Goal: Transaction & Acquisition: Purchase product/service

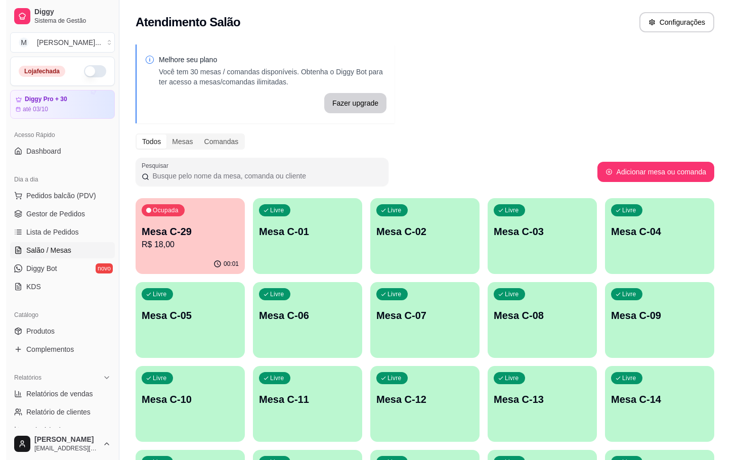
scroll to position [199, 0]
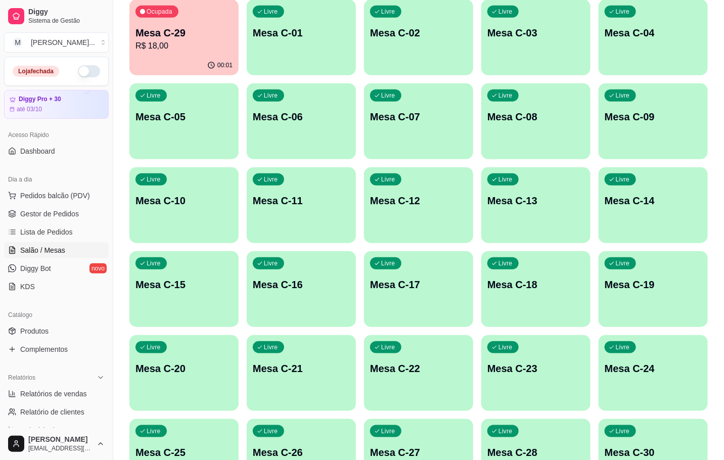
click at [196, 17] on div "Ocupada Mesa C-29 R$ 18,00" at bounding box center [183, 27] width 109 height 56
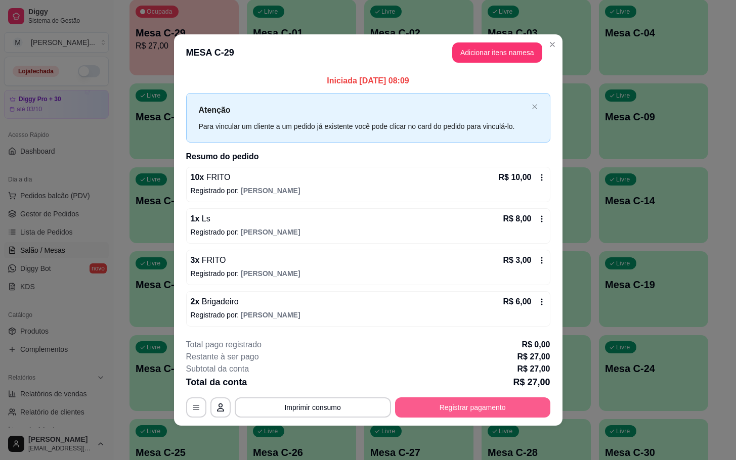
click at [510, 416] on button "Registrar pagamento" at bounding box center [472, 407] width 155 height 20
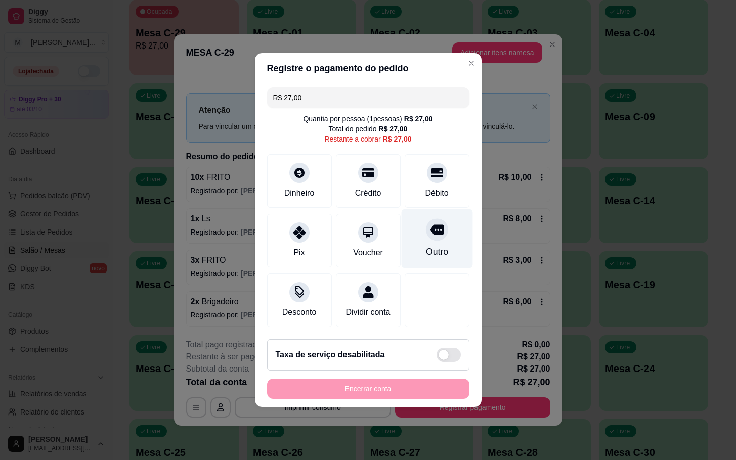
click at [442, 240] on div "Outro" at bounding box center [436, 238] width 71 height 59
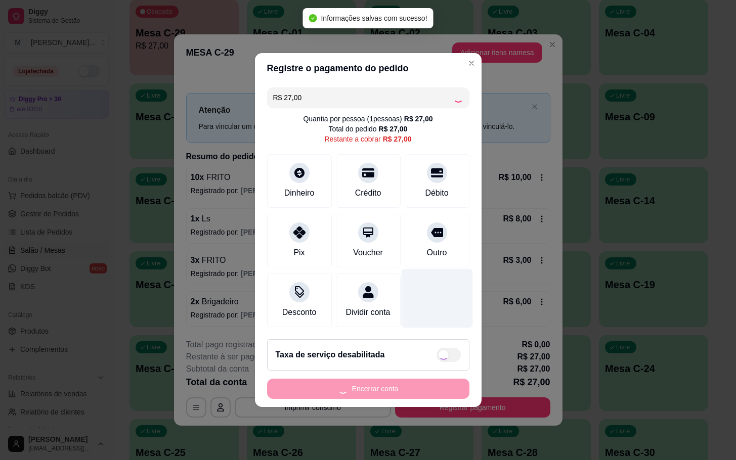
type input "R$ 0,00"
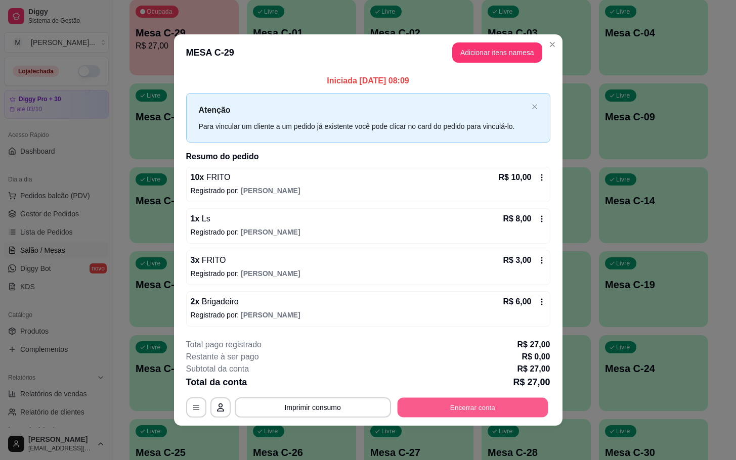
click at [547, 400] on div "**********" at bounding box center [368, 407] width 364 height 20
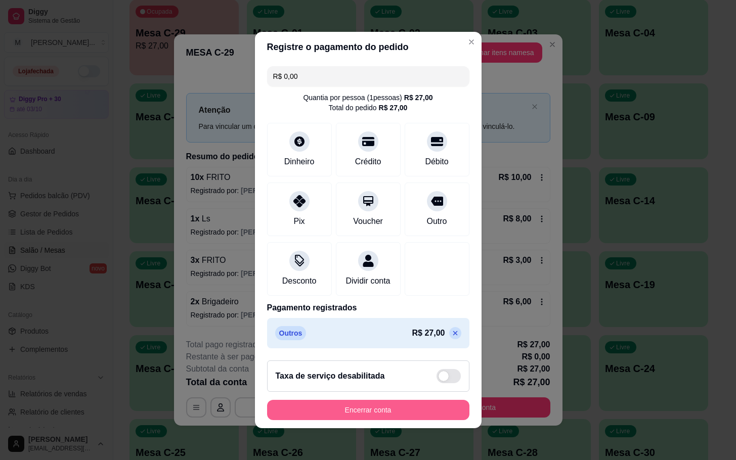
click at [431, 420] on button "Encerrar conta" at bounding box center [368, 410] width 202 height 20
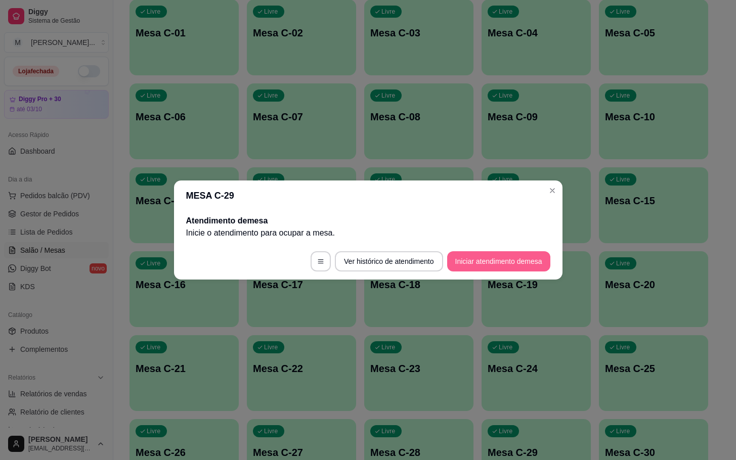
click at [491, 262] on button "Iniciar atendimento de mesa" at bounding box center [498, 261] width 103 height 20
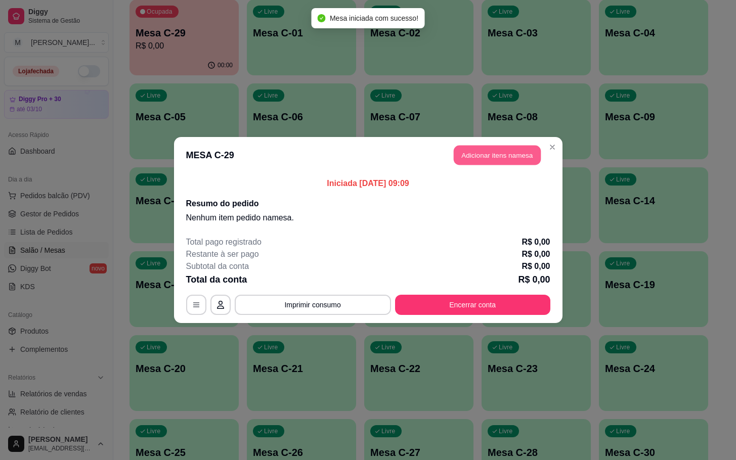
click at [490, 151] on button "Adicionar itens na mesa" at bounding box center [497, 156] width 87 height 20
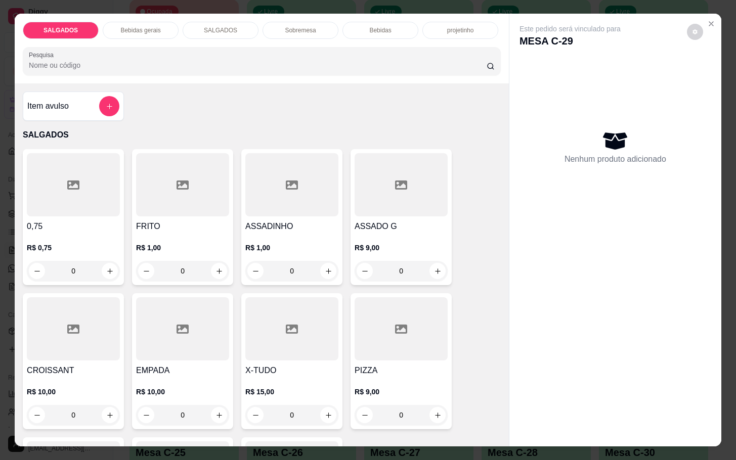
click at [219, 173] on div at bounding box center [182, 184] width 93 height 63
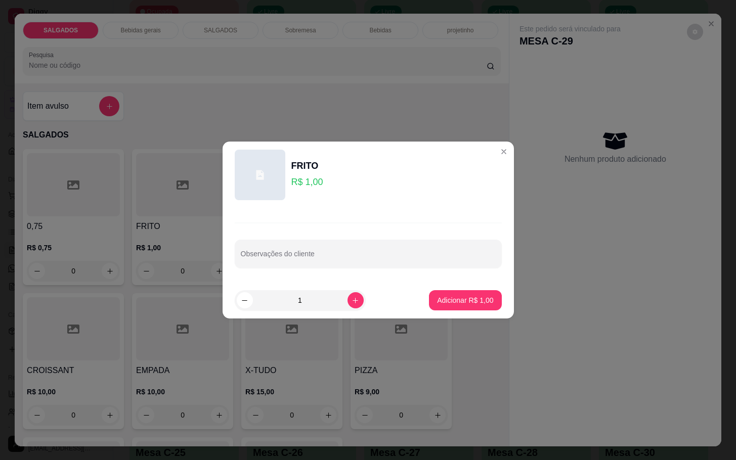
click at [337, 294] on input "1" at bounding box center [300, 300] width 95 height 20
click at [351, 299] on icon "increase-product-quantity" at bounding box center [355, 301] width 8 height 8
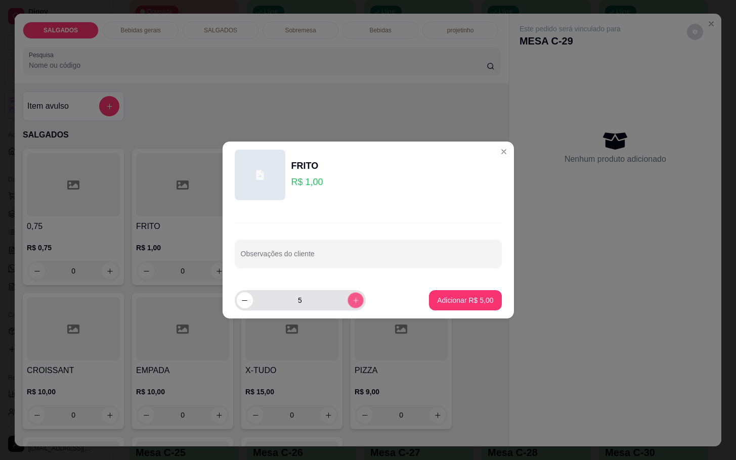
click at [351, 299] on icon "increase-product-quantity" at bounding box center [355, 301] width 8 height 8
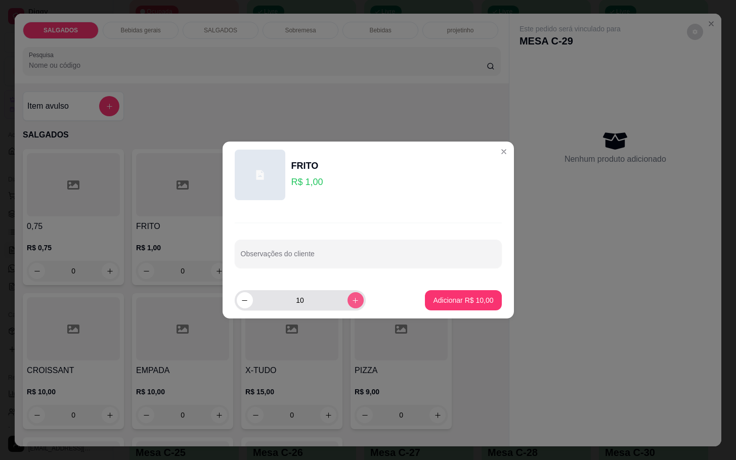
click at [347, 299] on button "increase-product-quantity" at bounding box center [355, 300] width 16 height 16
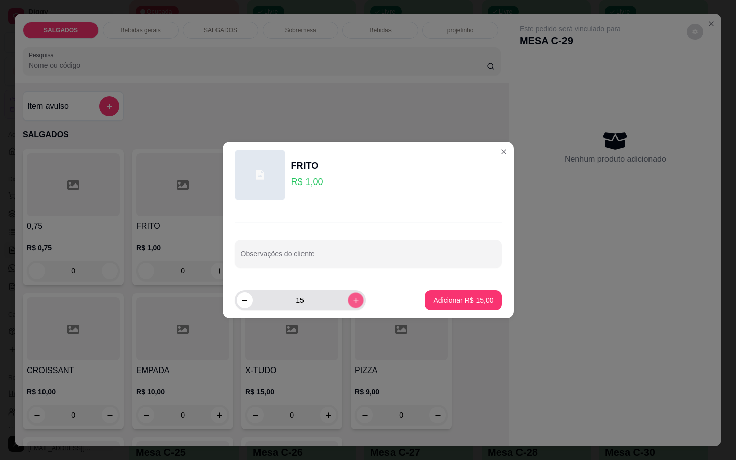
click at [347, 299] on button "increase-product-quantity" at bounding box center [355, 300] width 16 height 16
click at [351, 299] on icon "increase-product-quantity" at bounding box center [355, 301] width 8 height 8
type input "18"
click at [431, 306] on button "Adicionar R$ 18,00" at bounding box center [463, 300] width 76 height 20
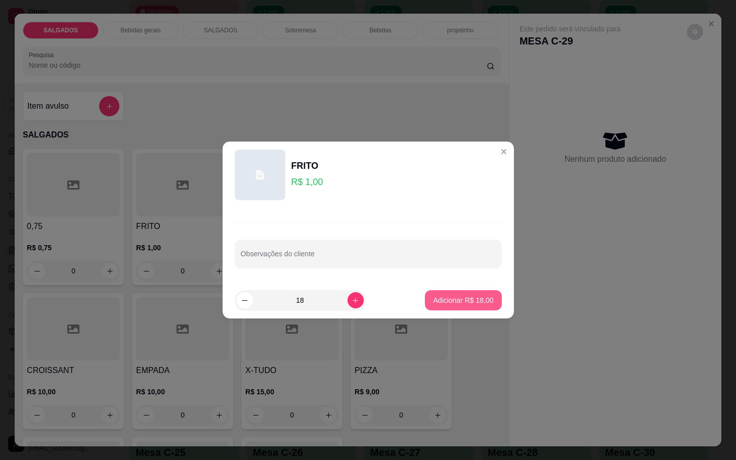
type input "18"
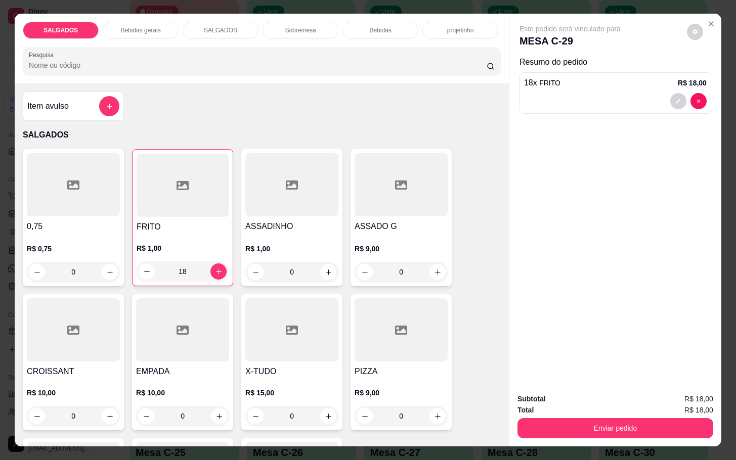
click at [123, 26] on p "Bebidas gerais" at bounding box center [140, 30] width 40 height 8
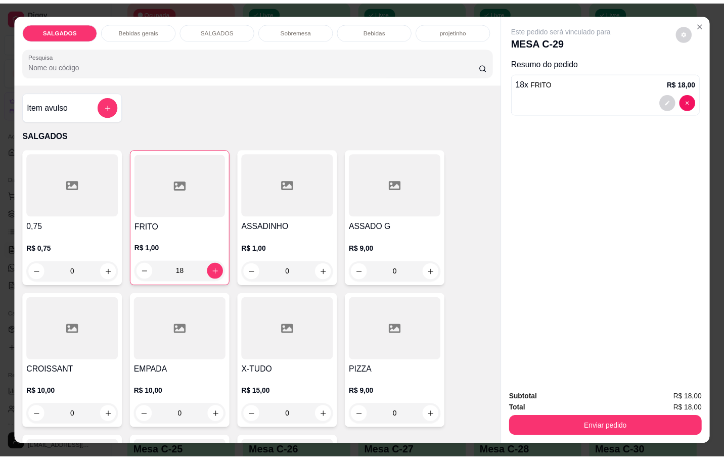
scroll to position [24, 0]
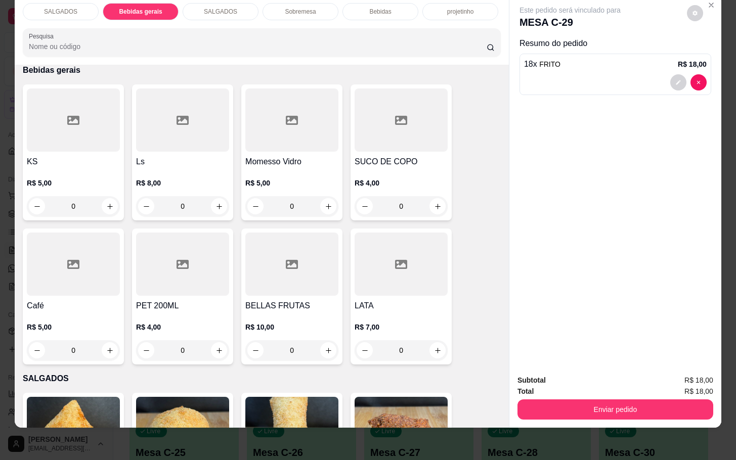
click at [354, 111] on div at bounding box center [400, 119] width 93 height 63
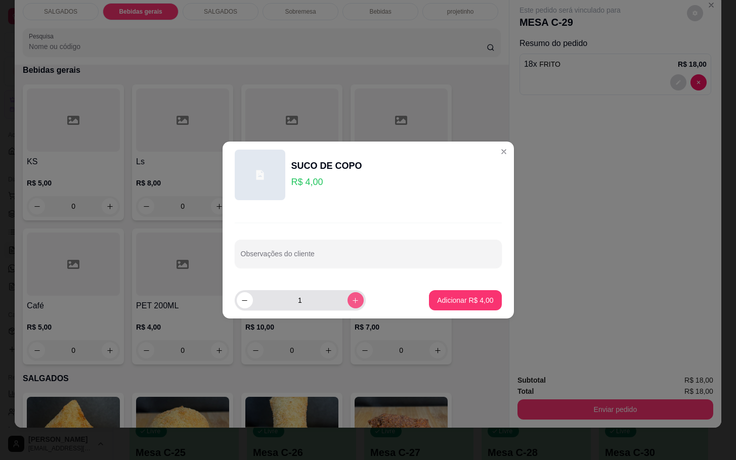
click at [347, 294] on button "increase-product-quantity" at bounding box center [355, 300] width 16 height 16
type input "2"
click at [430, 305] on button "Adicionar R$ 8,00" at bounding box center [465, 301] width 70 height 20
type input "2"
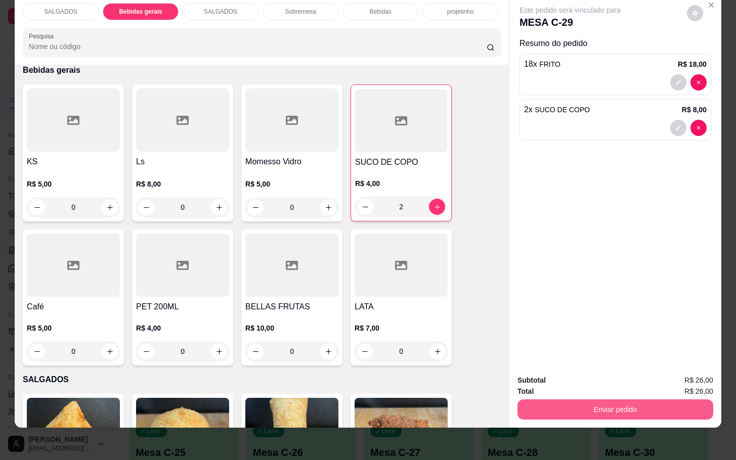
click at [566, 403] on button "Enviar pedido" at bounding box center [615, 409] width 196 height 20
click at [552, 374] on button "Não registrar e enviar pedido" at bounding box center [579, 373] width 105 height 19
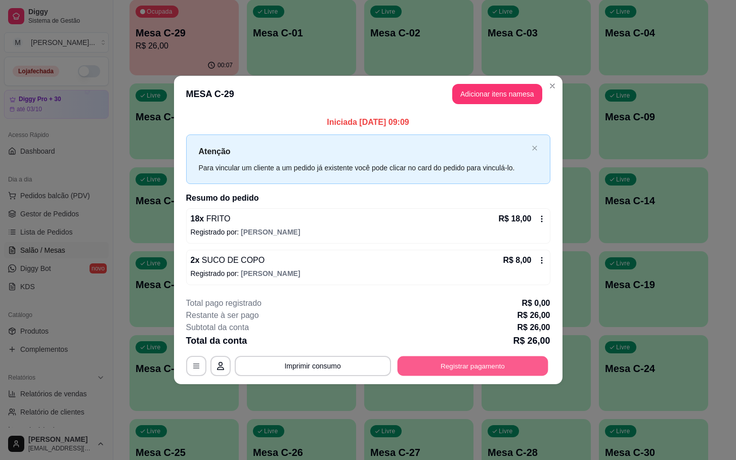
click at [512, 367] on button "Registrar pagamento" at bounding box center [472, 366] width 151 height 20
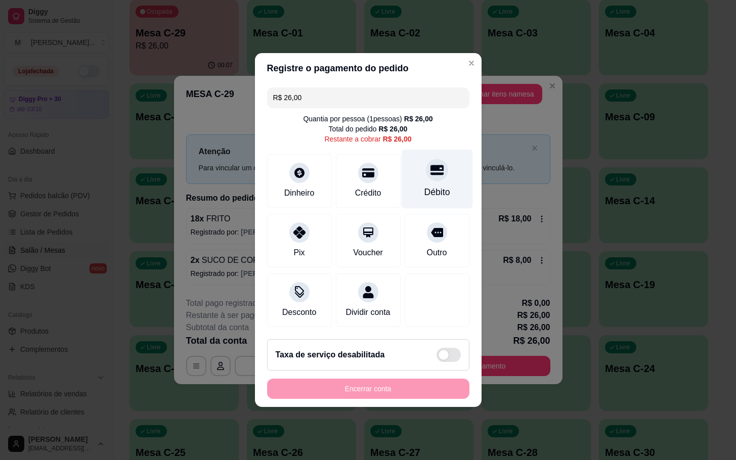
click at [416, 150] on div "Débito" at bounding box center [436, 179] width 71 height 59
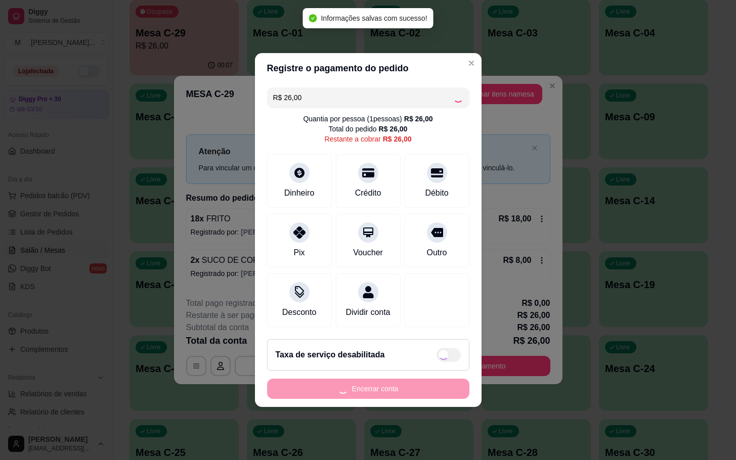
type input "R$ 0,00"
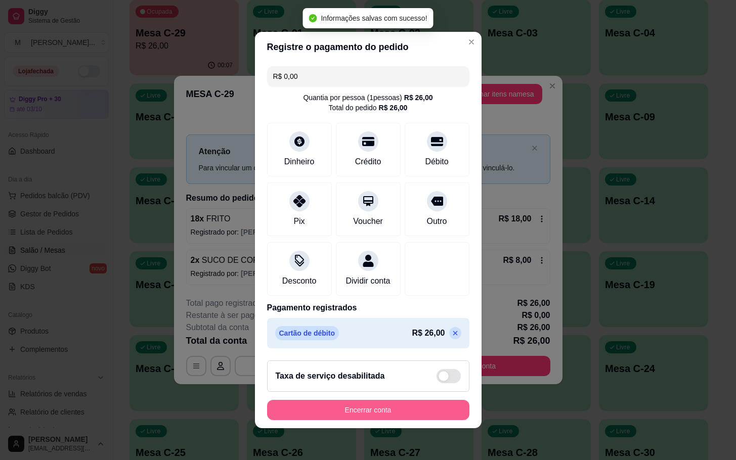
click at [425, 428] on footer "Taxa de serviço desabilitada Encerrar conta" at bounding box center [368, 390] width 227 height 76
click at [399, 428] on footer "Taxa de serviço desabilitada Encerrar conta" at bounding box center [368, 390] width 227 height 76
click at [403, 428] on footer "Taxa de serviço desabilitada Encerrar conta" at bounding box center [368, 390] width 227 height 76
click at [425, 409] on button "Encerrar conta" at bounding box center [368, 410] width 202 height 20
